Goal: Information Seeking & Learning: Compare options

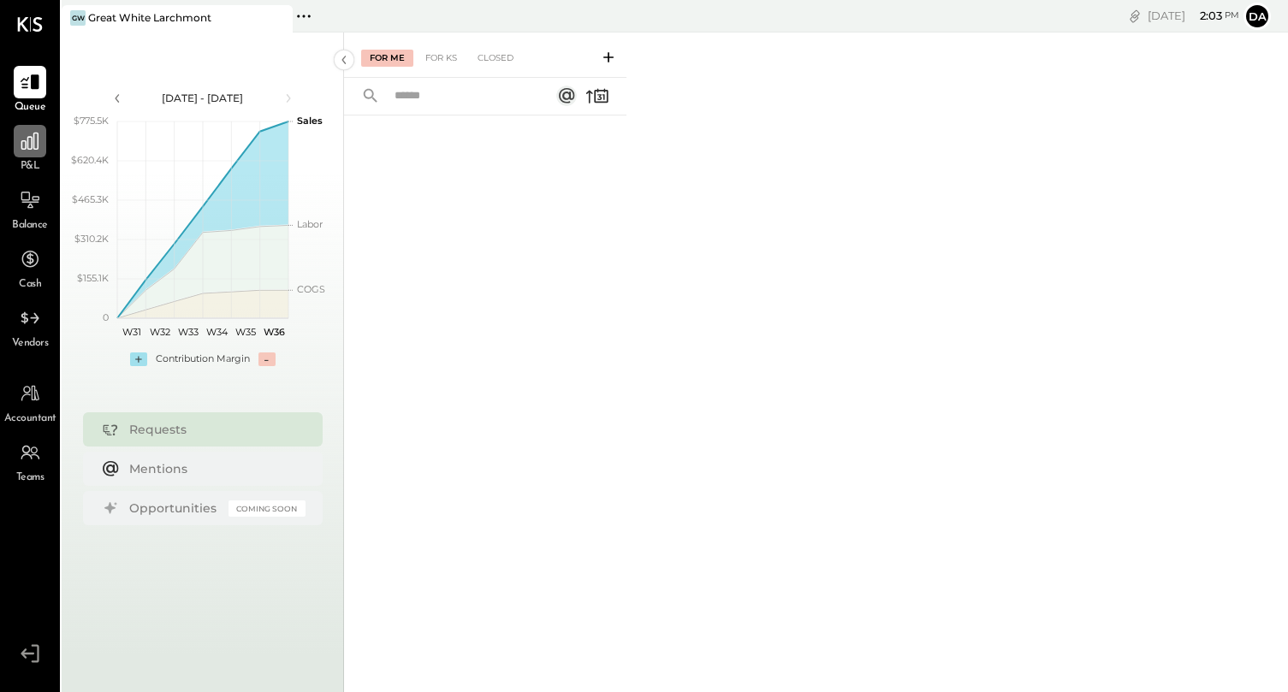
click at [39, 141] on icon at bounding box center [30, 141] width 22 height 22
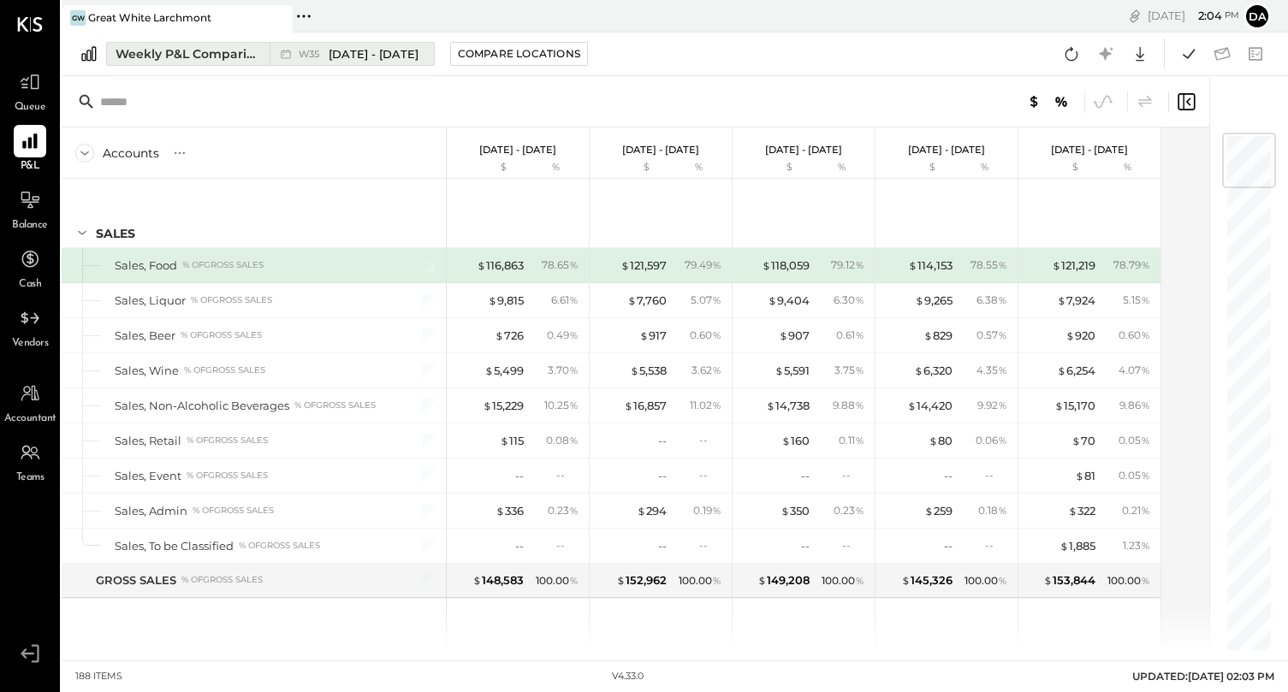
click at [350, 62] on div "W35 [DATE] - [DATE]" at bounding box center [348, 54] width 156 height 22
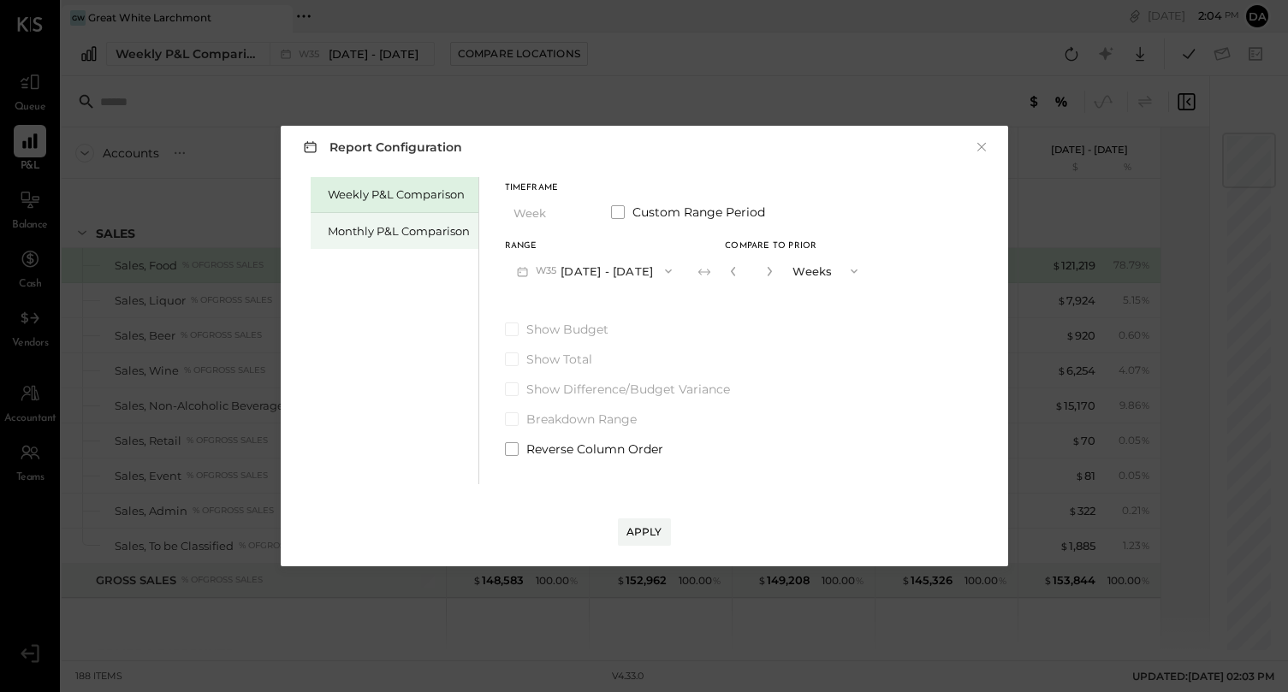
click at [448, 232] on div "Monthly P&L Comparison" at bounding box center [399, 231] width 142 height 16
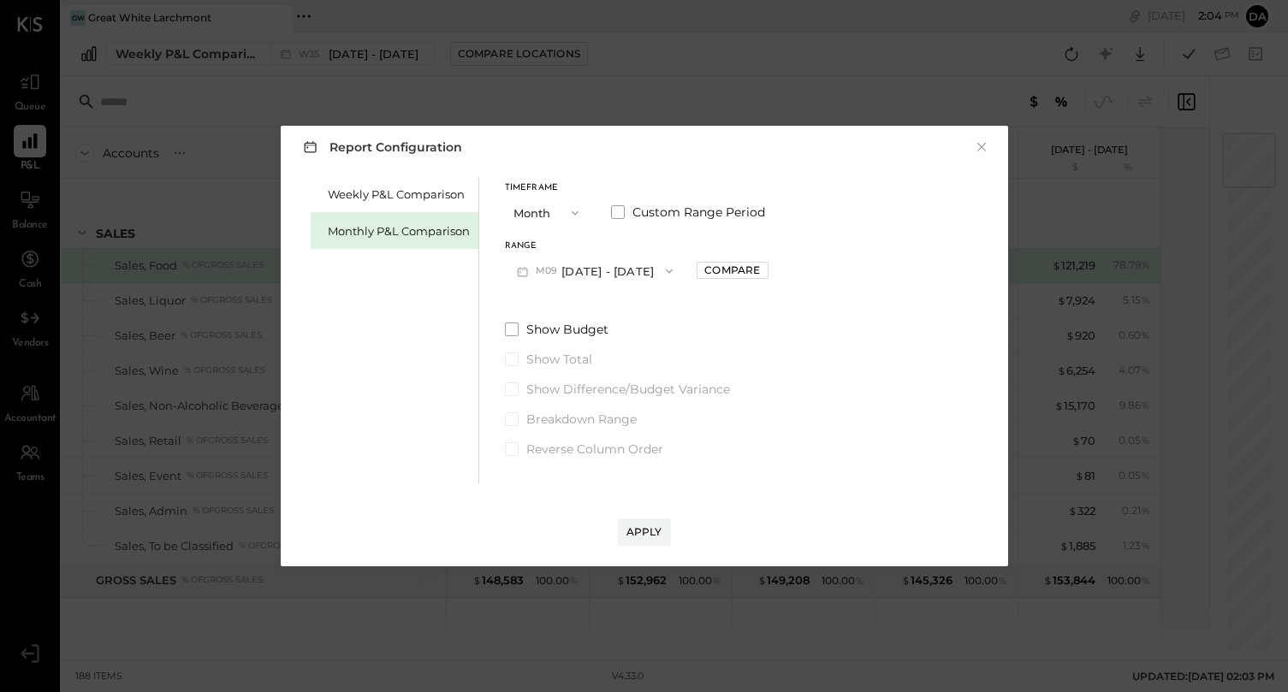
click at [553, 216] on button "Month" at bounding box center [548, 213] width 86 height 32
click at [649, 153] on div "Report Configuration ×" at bounding box center [644, 146] width 693 height 25
click at [607, 264] on button "M09 [DATE] - [DATE]" at bounding box center [595, 271] width 181 height 32
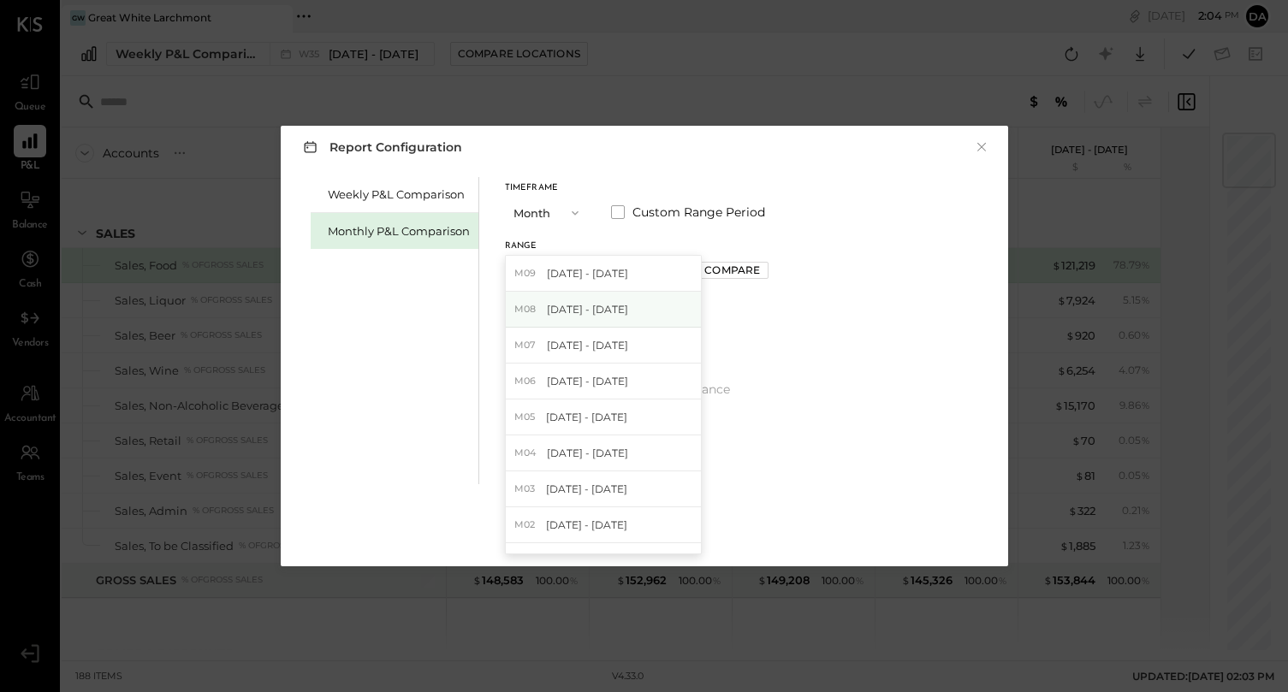
click at [603, 308] on span "[DATE] - [DATE]" at bounding box center [587, 309] width 81 height 15
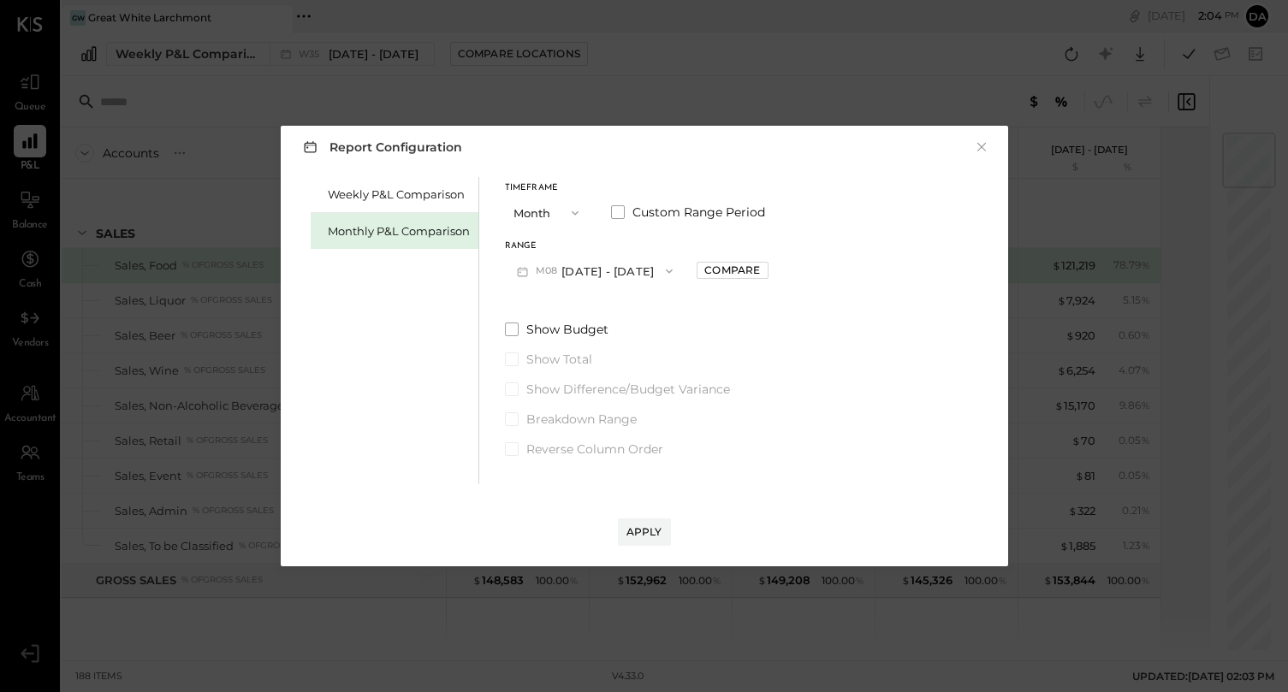
click at [740, 255] on div "Range M08 [DATE] - [DATE] Compare" at bounding box center [637, 264] width 264 height 45
click at [736, 272] on div "Compare" at bounding box center [732, 270] width 56 height 15
click at [764, 276] on button "button" at bounding box center [771, 271] width 14 height 19
type input "*"
click at [626, 513] on div "Apply" at bounding box center [644, 515] width 693 height 62
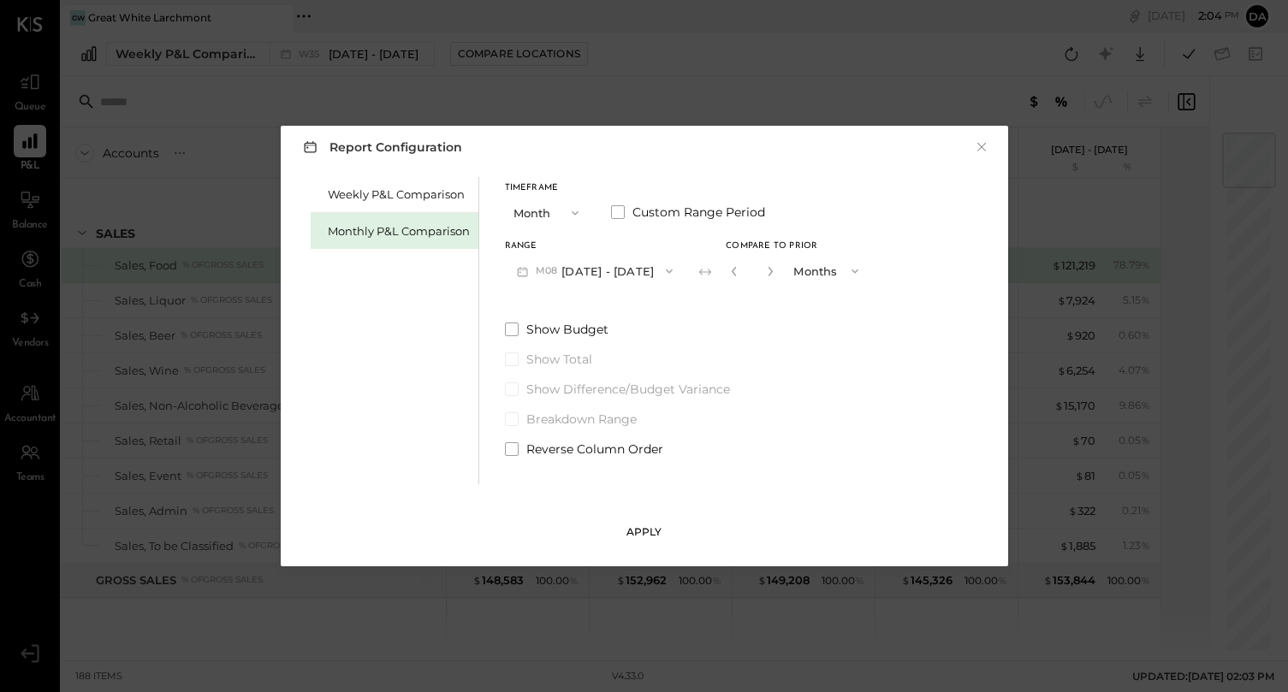
click at [630, 533] on div "Apply" at bounding box center [645, 532] width 36 height 15
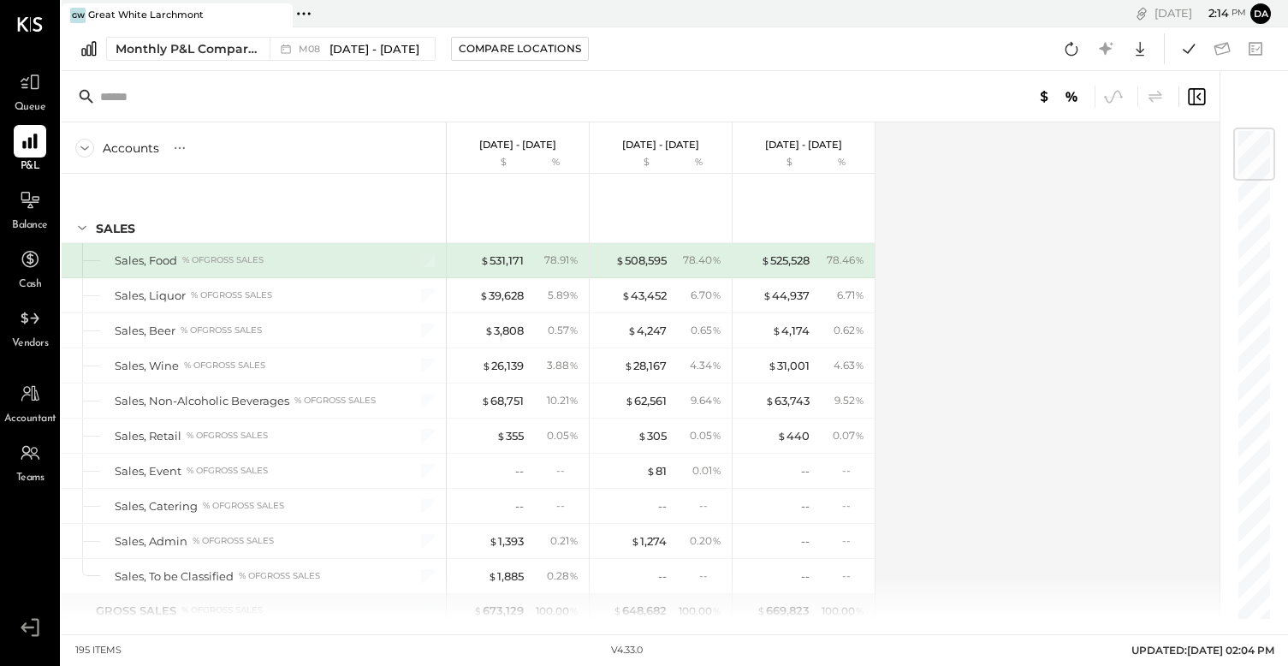
click at [970, 378] on div "Accounts S % GL [DATE] - [DATE] $ % [DATE] - [DATE] $ % [DATE] - [DATE] $ % SAL…" at bounding box center [642, 370] width 1161 height 496
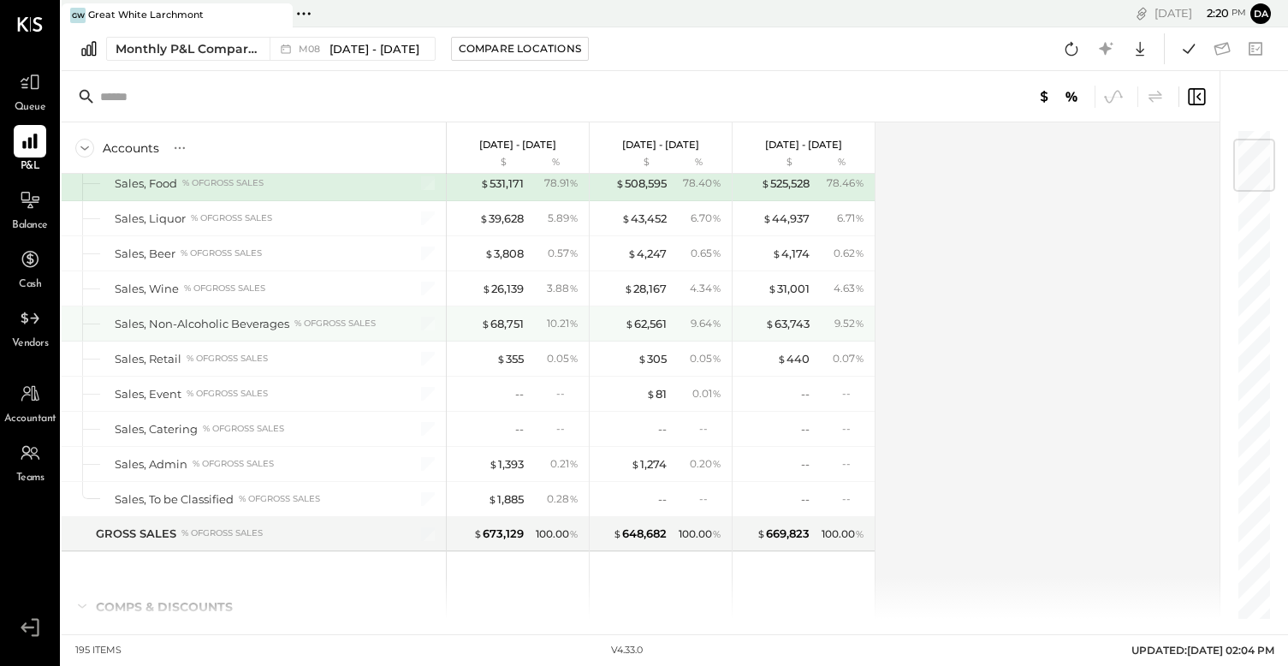
scroll to position [94, 0]
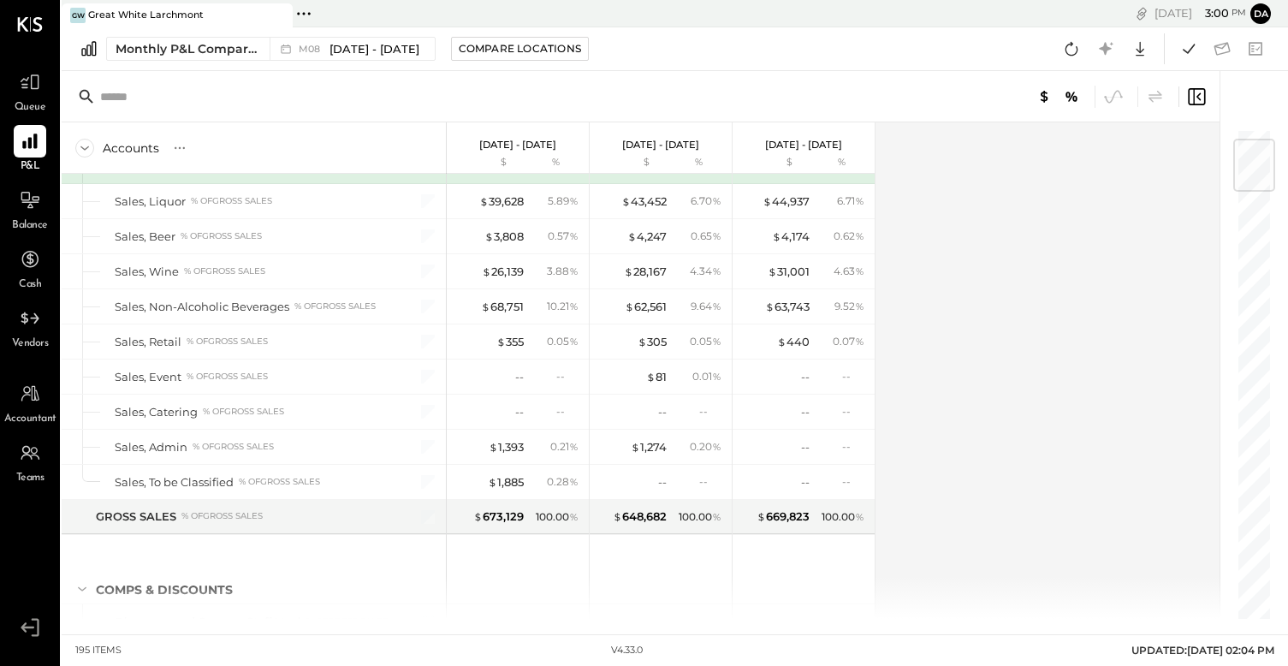
drag, startPoint x: 863, startPoint y: 3, endPoint x: 677, endPoint y: -26, distance: 188.0
click at [677, 0] on html "Queue P&L Balance Cash Vendors Accountant Teams v 4.33.0 GW [GEOGRAPHIC_DATA] P…" at bounding box center [644, 333] width 1288 height 666
